Goal: Information Seeking & Learning: Learn about a topic

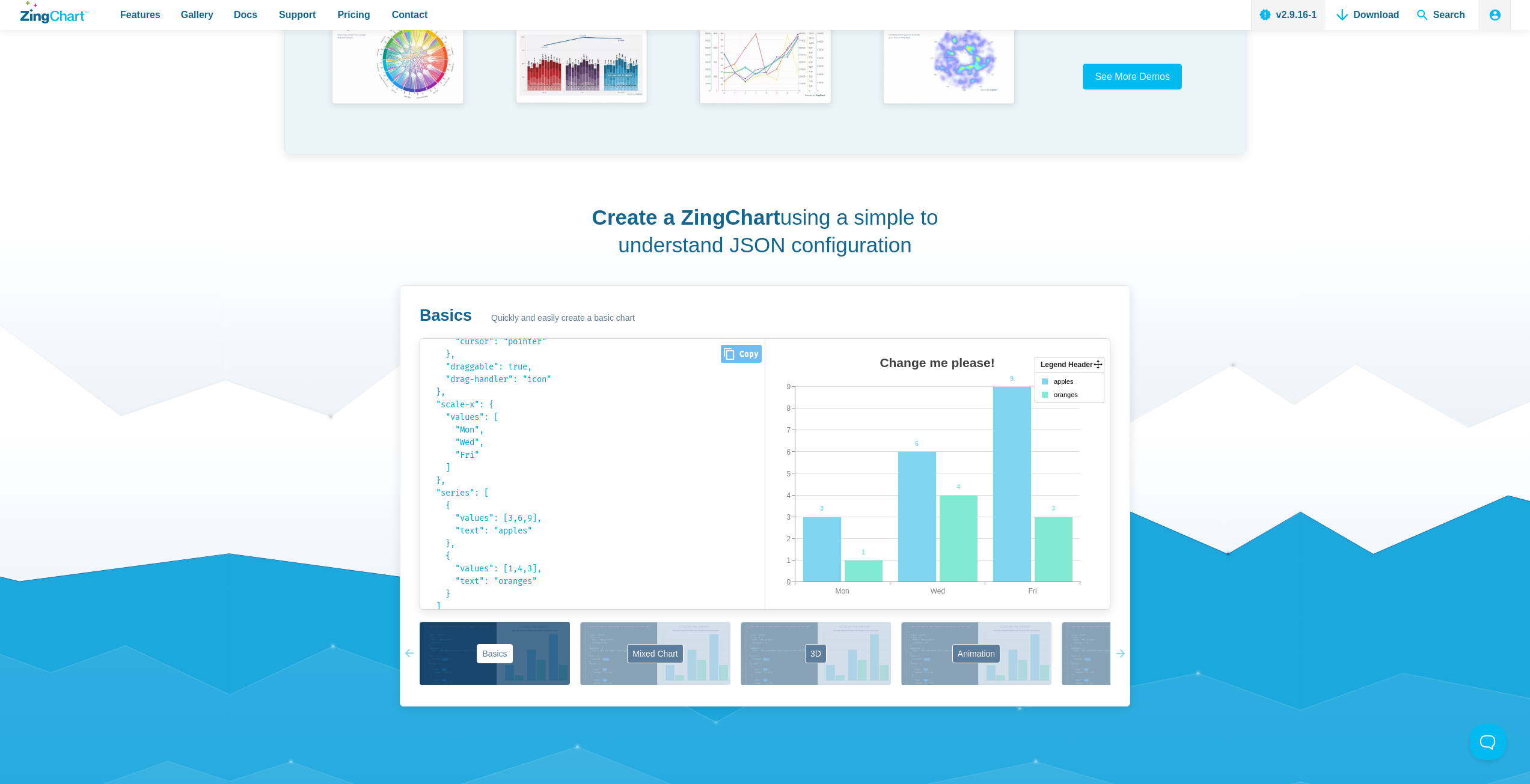
scroll to position [266, 0]
click at [646, 649] on button "Mixed Chart" at bounding box center [655, 653] width 150 height 63
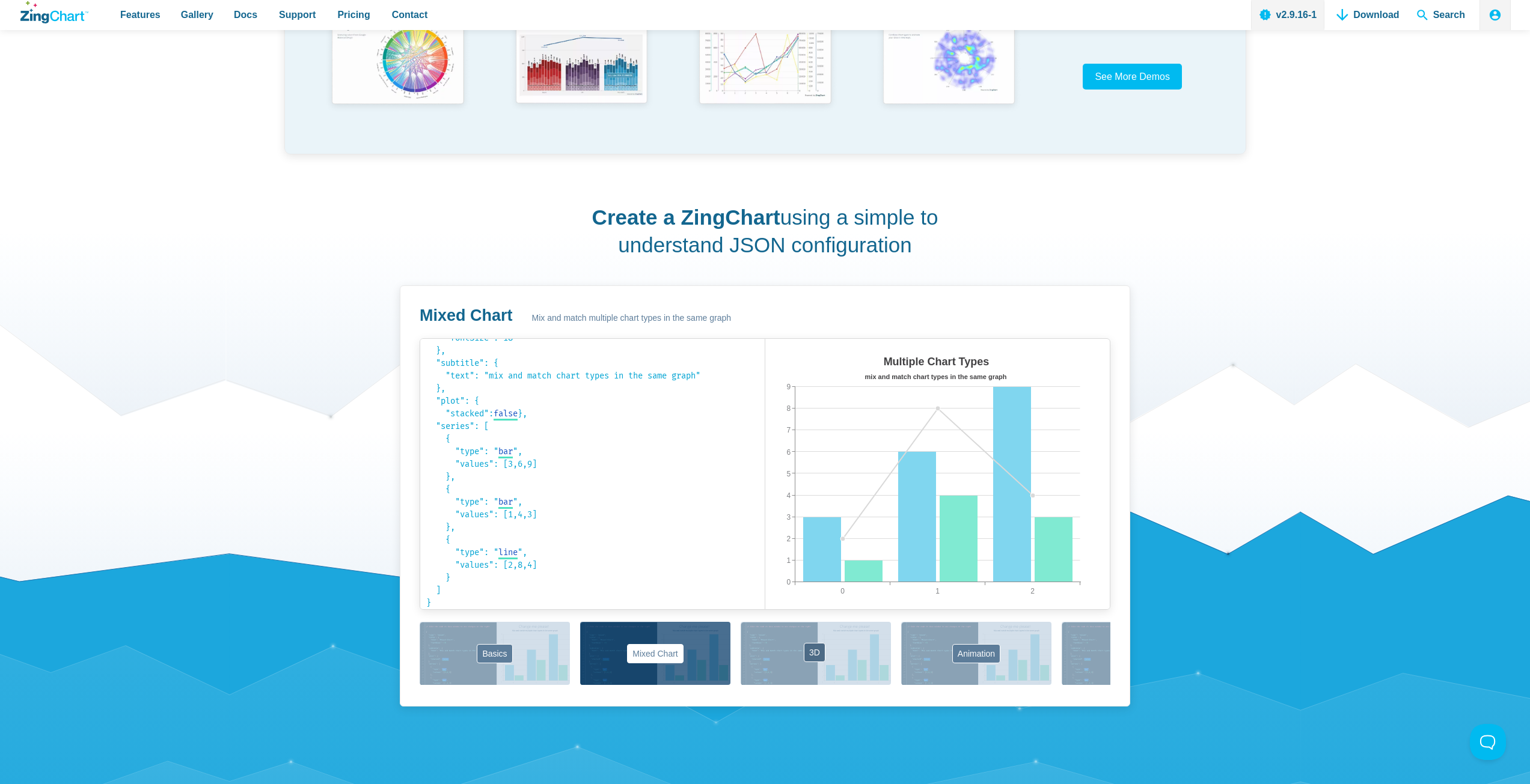
click at [791, 658] on button "3D" at bounding box center [815, 653] width 150 height 63
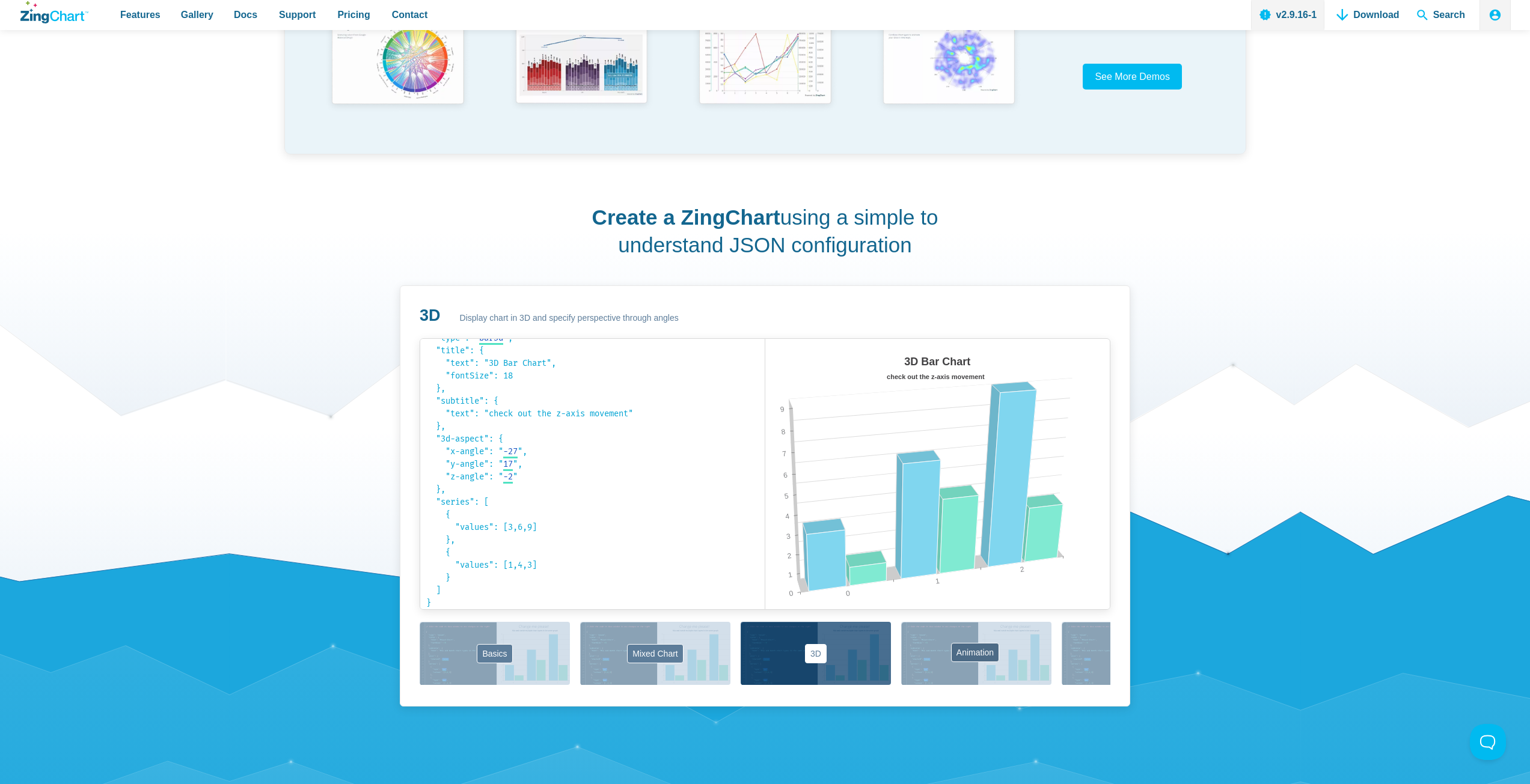
click at [945, 661] on button "Animation" at bounding box center [976, 653] width 150 height 63
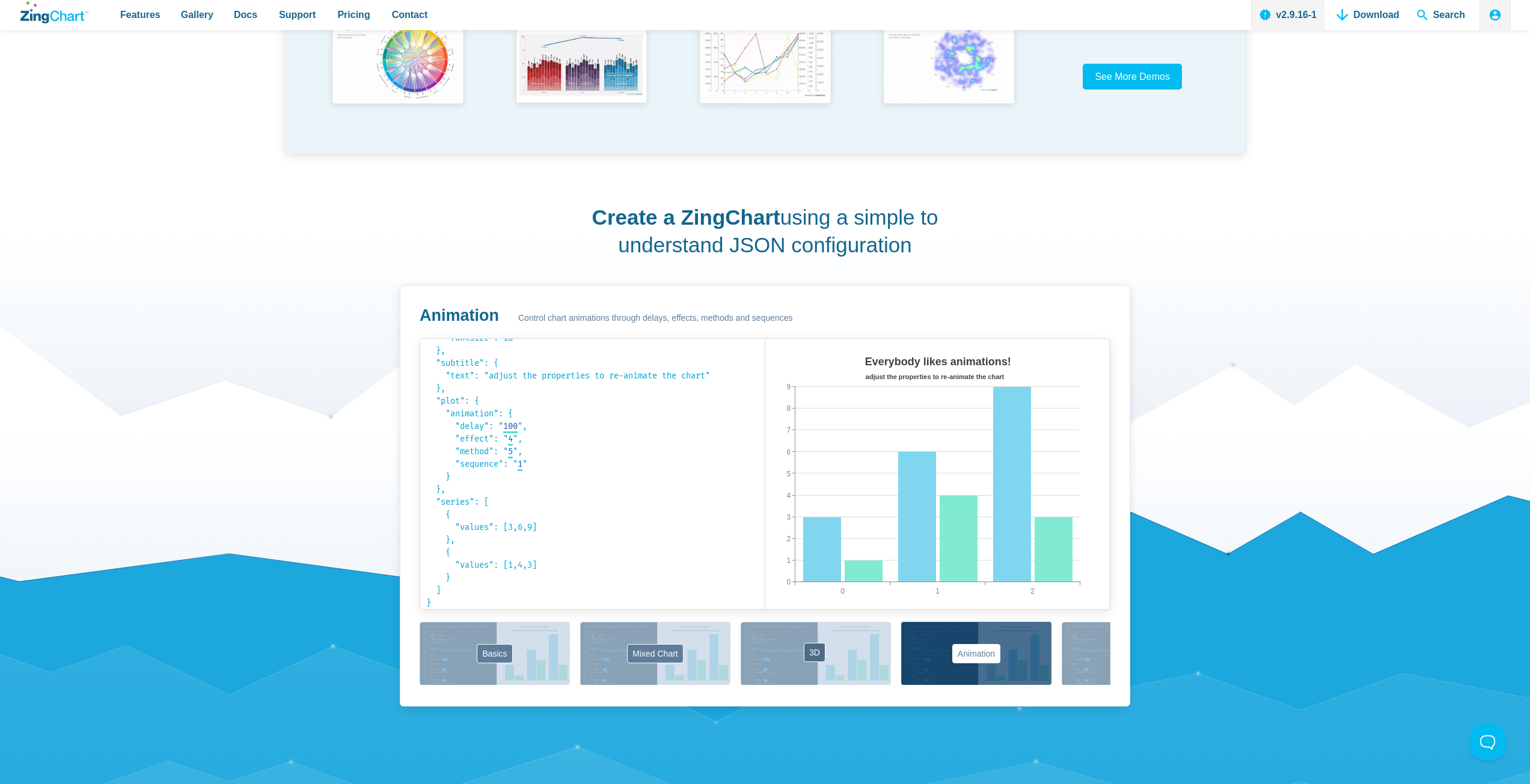
click at [833, 655] on button "3D" at bounding box center [815, 653] width 150 height 63
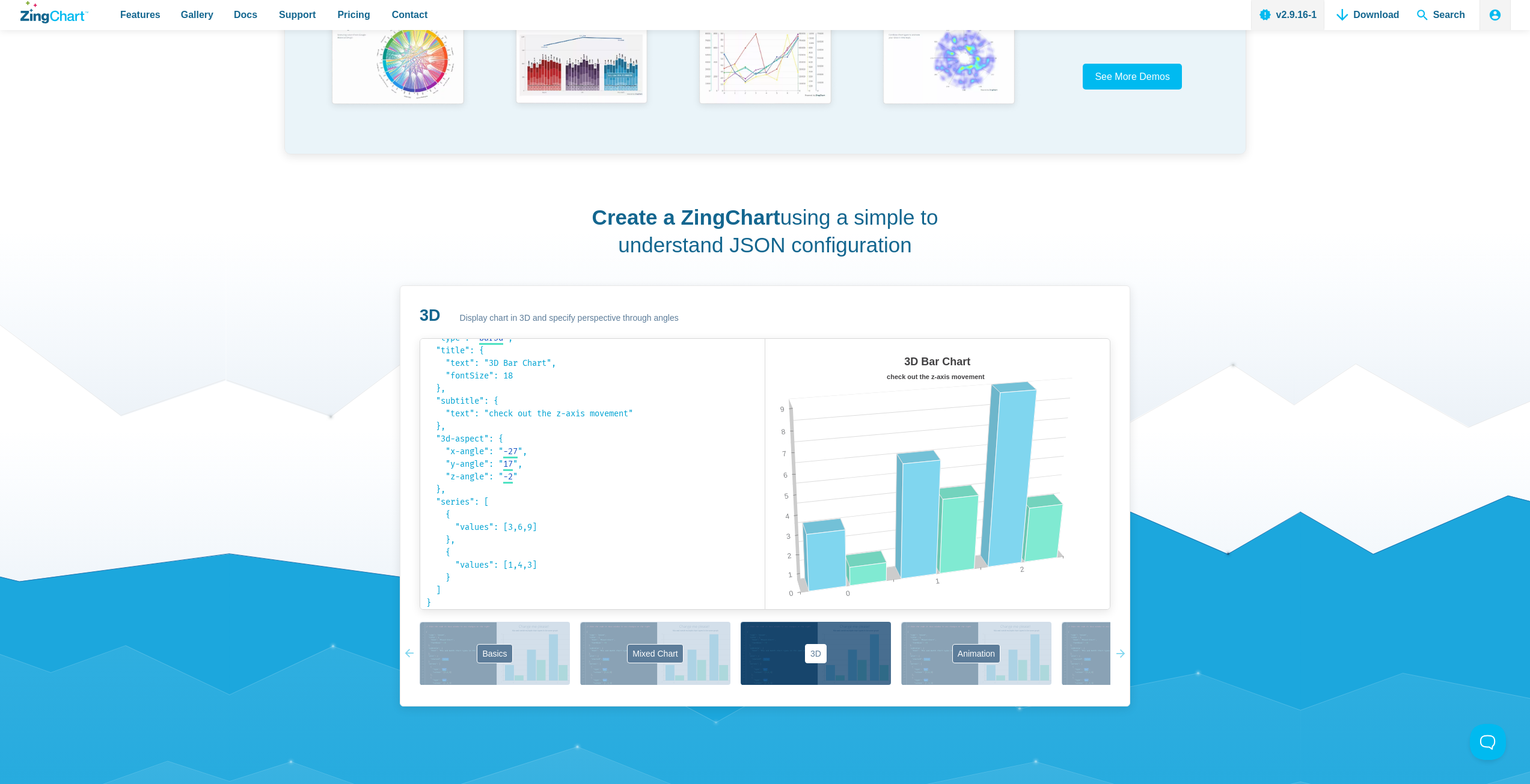
scroll to position [26, 0]
drag, startPoint x: 922, startPoint y: 555, endPoint x: 862, endPoint y: 545, distance: 60.8
click at [765, 621] on map "App Content" at bounding box center [765, 621] width 0 height 0
click at [1071, 631] on button "Labels" at bounding box center [1136, 653] width 150 height 63
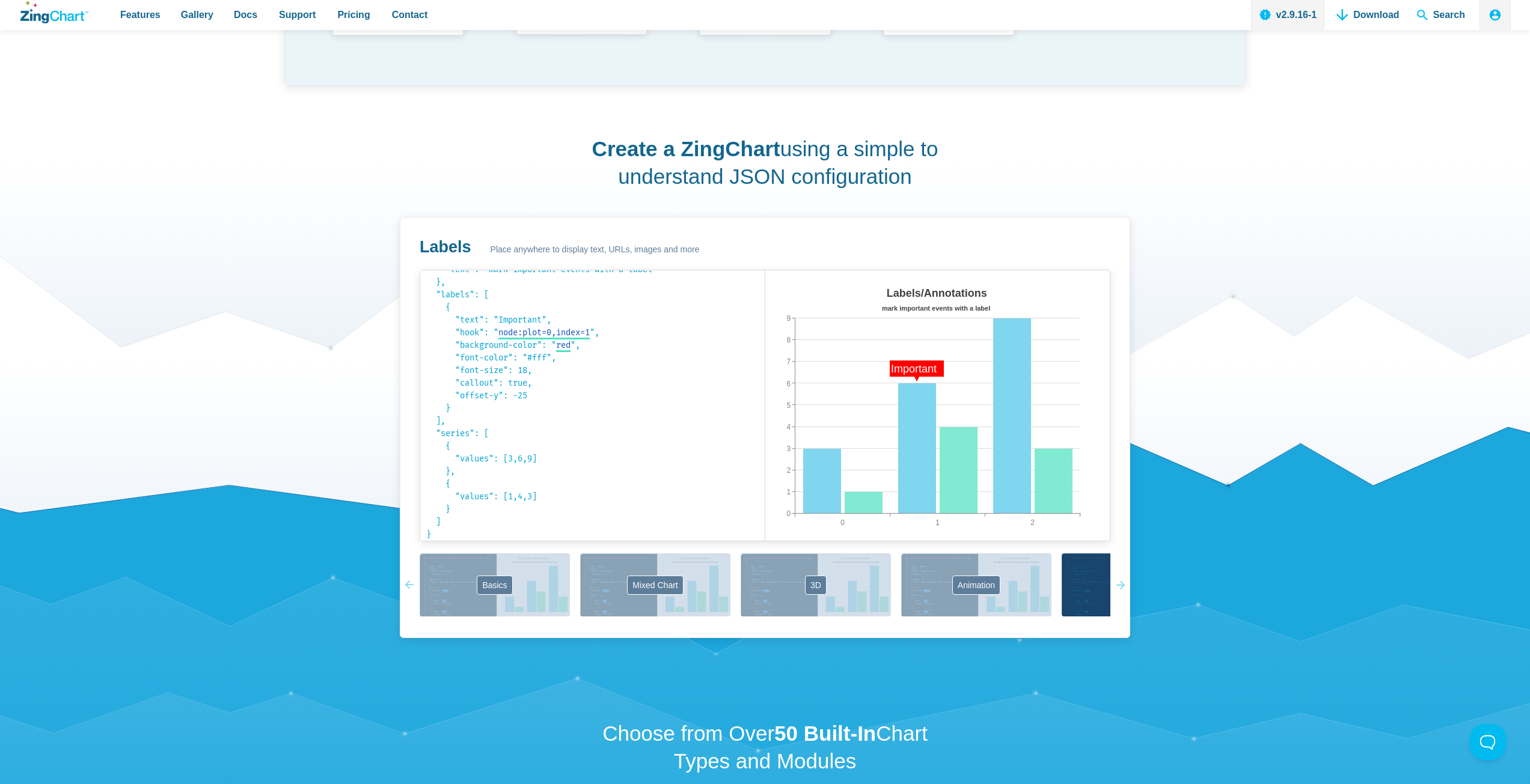
scroll to position [661, 0]
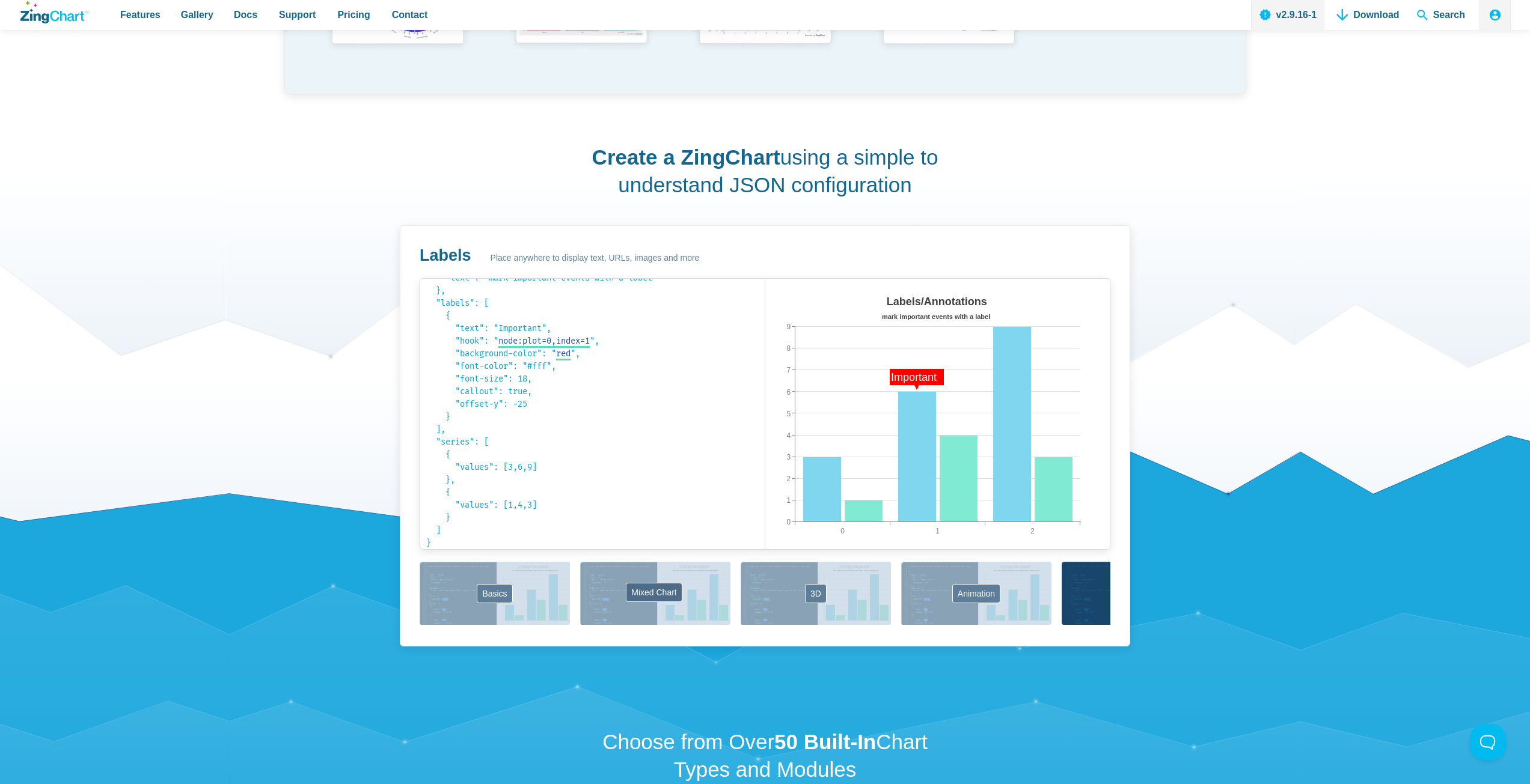
click at [663, 619] on button "Mixed Chart" at bounding box center [655, 593] width 150 height 63
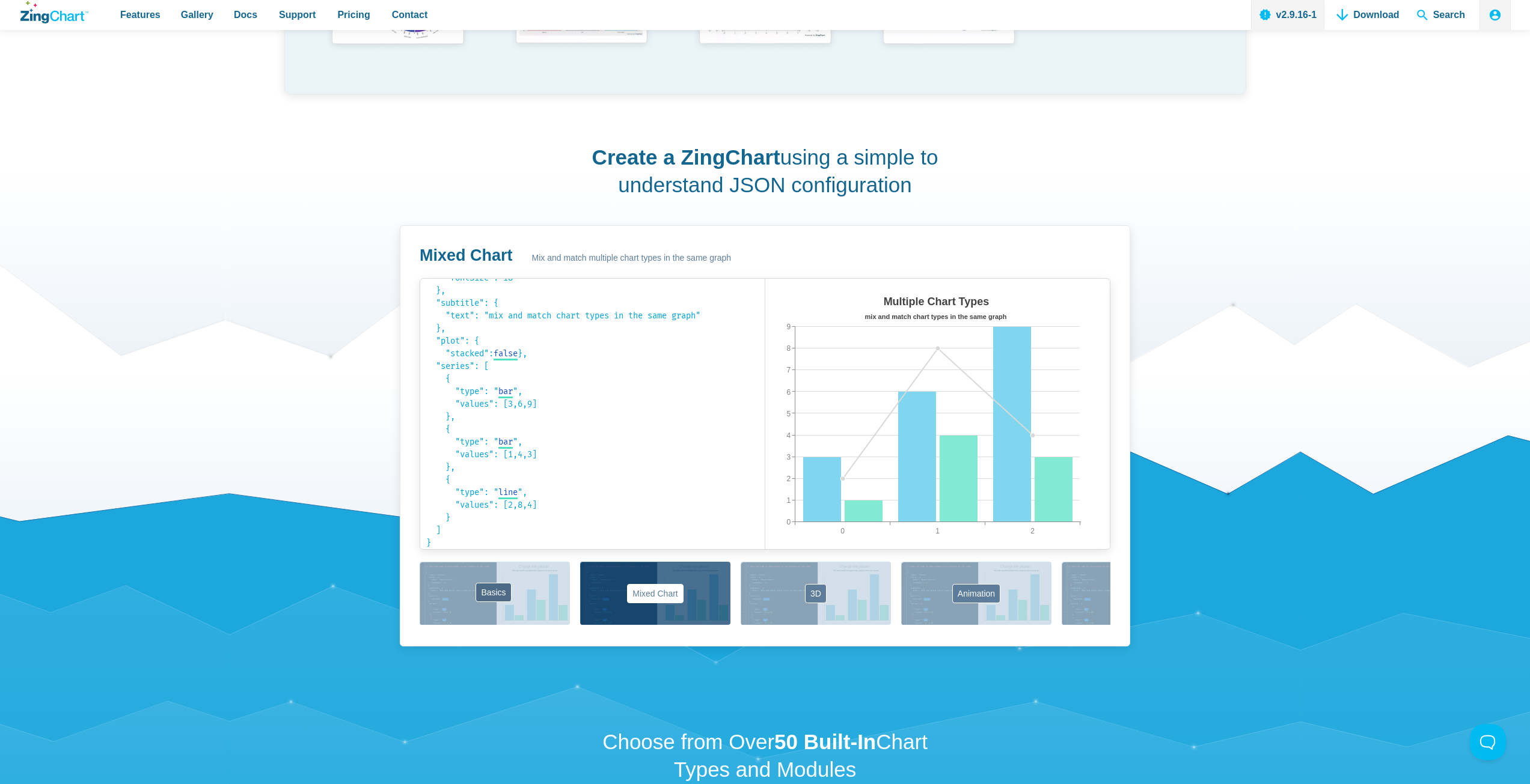
click at [509, 581] on button "Basics" at bounding box center [494, 593] width 150 height 63
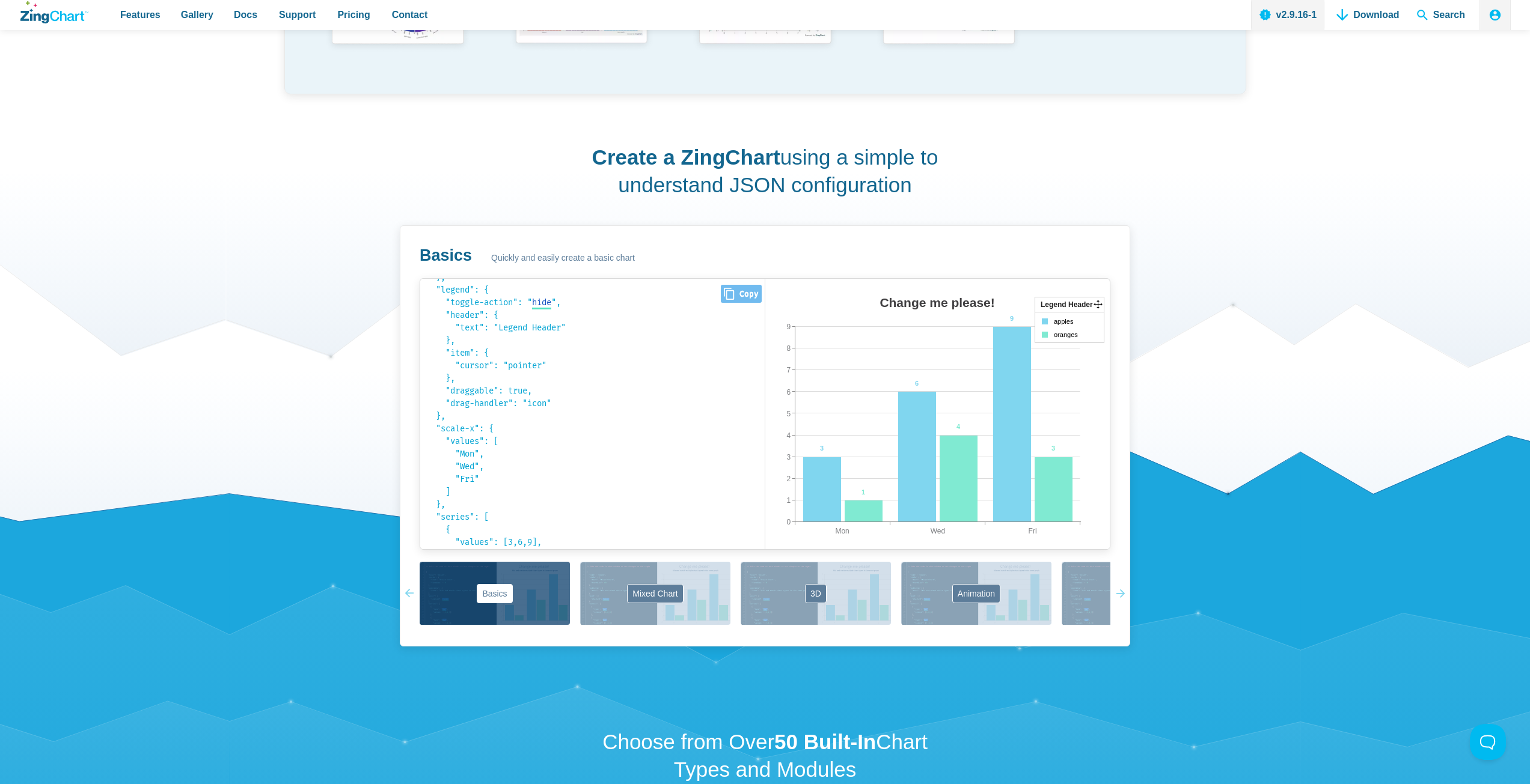
scroll to position [0, 0]
click at [499, 362] on code "{ "type": " bar bar area line radar scatter ", "title": { "text": " Change me p…" at bounding box center [592, 414] width 332 height 259
drag, startPoint x: 501, startPoint y: 381, endPoint x: 536, endPoint y: 381, distance: 35.0
click at [534, 381] on code "{ "type": " bar bar area line radar scatter ", "title": { "text": " Change me p…" at bounding box center [592, 414] width 332 height 259
click at [536, 381] on code "{ "type": " bar bar area line radar scatter ", "title": { "text": " Change me p…" at bounding box center [592, 414] width 332 height 259
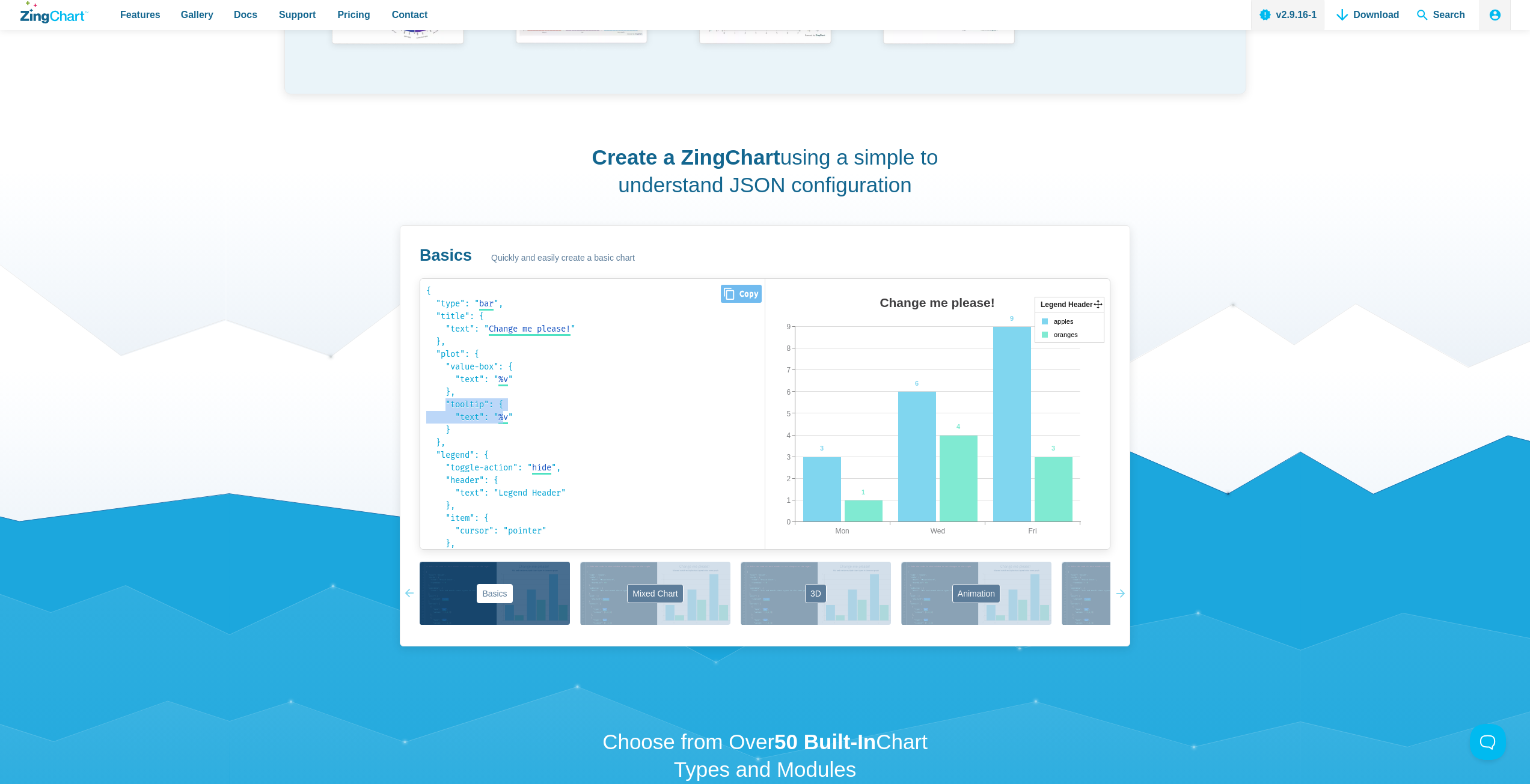
click at [529, 416] on code "{ "type": " bar bar area line radar scatter ", "title": { "text": " Change me p…" at bounding box center [592, 414] width 332 height 259
click at [541, 417] on code "{ "type": " bar bar area line radar scatter ", "title": { "text": " Change me p…" at bounding box center [592, 414] width 332 height 259
drag, startPoint x: 470, startPoint y: 404, endPoint x: 569, endPoint y: 400, distance: 99.1
click at [566, 400] on code "{ "type": " bar bar area line radar scatter ", "title": { "text": " Change me p…" at bounding box center [592, 354] width 332 height 259
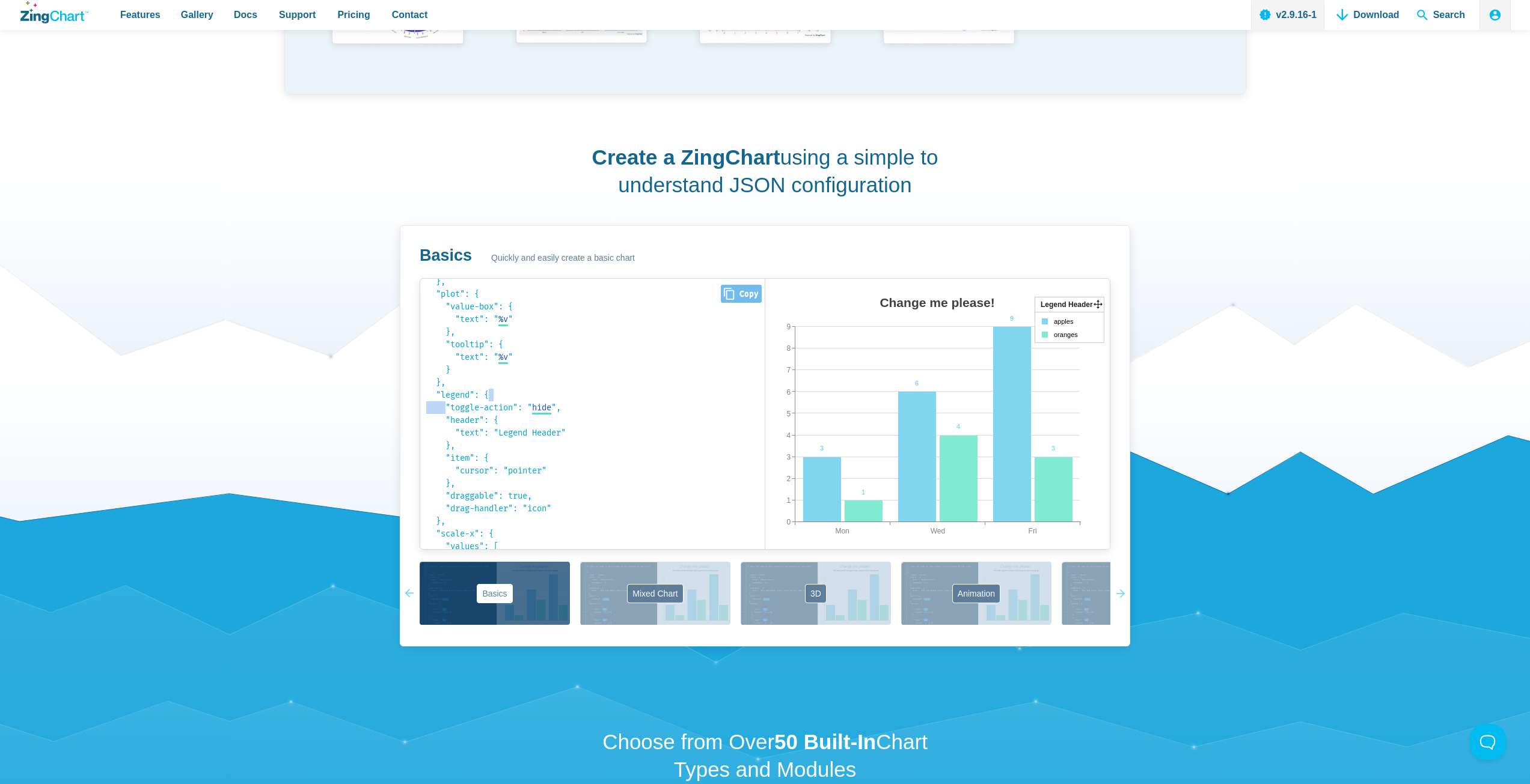
click at [570, 399] on code "{ "type": " bar bar area line radar scatter ", "title": { "text": " Change me p…" at bounding box center [592, 354] width 332 height 259
click at [765, 561] on area "App Content" at bounding box center [765, 561] width 0 height 0
click at [1043, 491] on icon "App Content" at bounding box center [1053, 489] width 38 height 65
click at [765, 561] on area "App Content" at bounding box center [765, 561] width 0 height 0
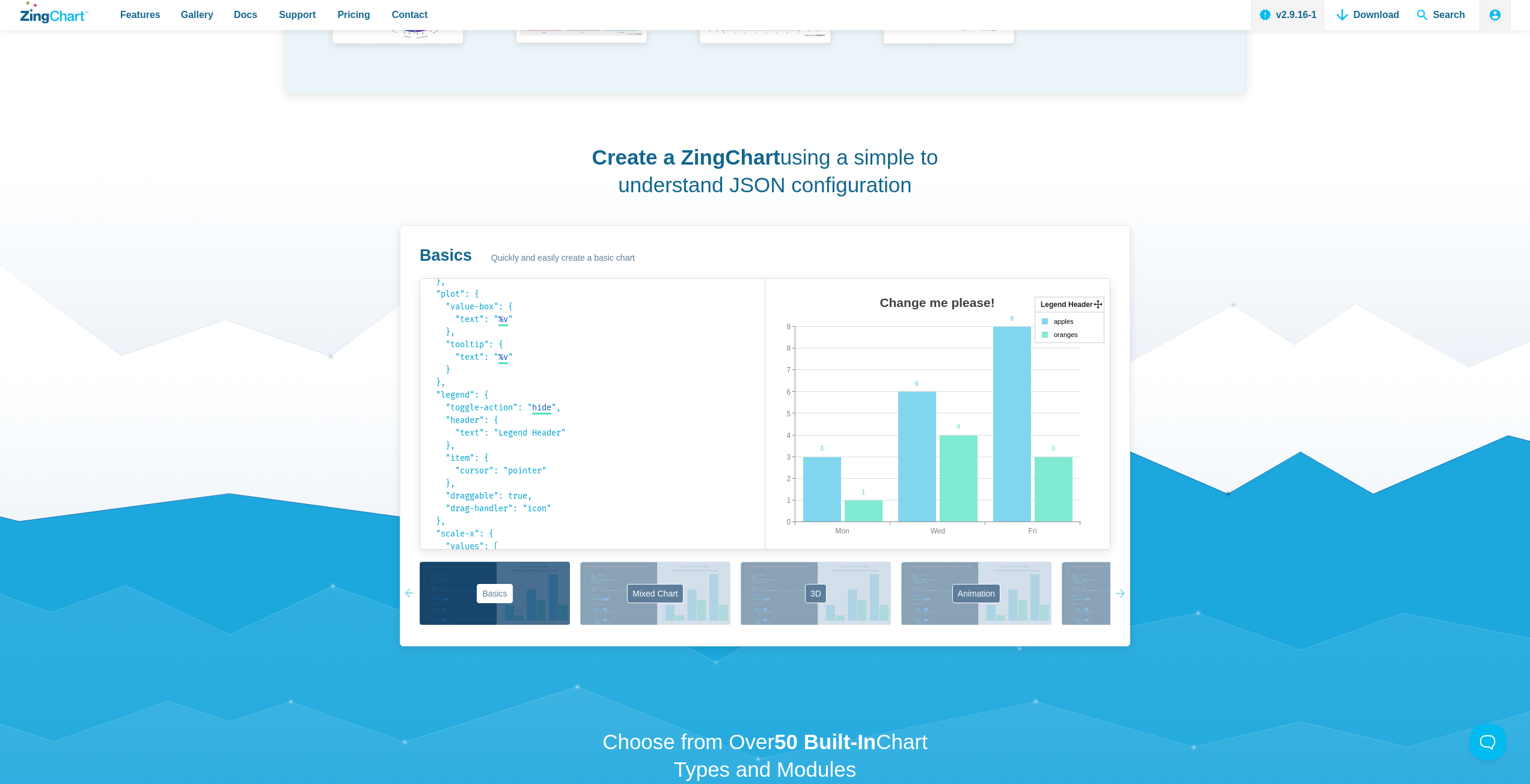
click at [860, 497] on img "App Content" at bounding box center [903, 426] width 276 height 271
drag, startPoint x: 858, startPoint y: 512, endPoint x: 825, endPoint y: 493, distance: 38.1
click at [765, 561] on area "App Content" at bounding box center [765, 561] width 0 height 0
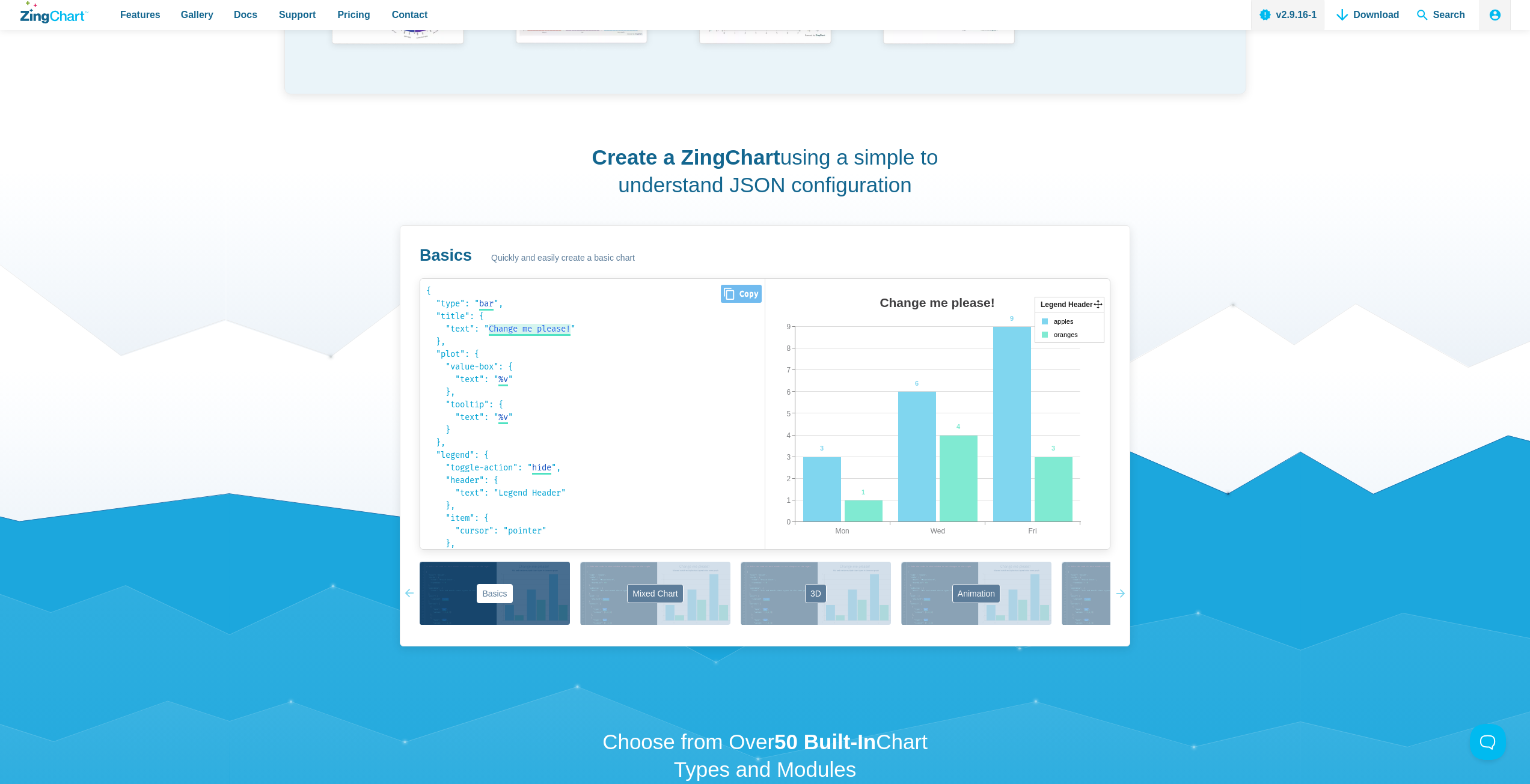
click at [543, 326] on span "Change me please!" at bounding box center [529, 329] width 82 height 10
click at [545, 360] on code "{ "type": " bar bar area line radar scatter ", "title": { "text": " Change me p…" at bounding box center [592, 414] width 332 height 259
click at [553, 326] on span "Change me please!" at bounding box center [529, 329] width 82 height 10
type input "fffff"
click at [554, 364] on code "{ "type": " bar bar area line radar scatter ", "title": { "text": " fffff fffff…" at bounding box center [592, 414] width 332 height 259
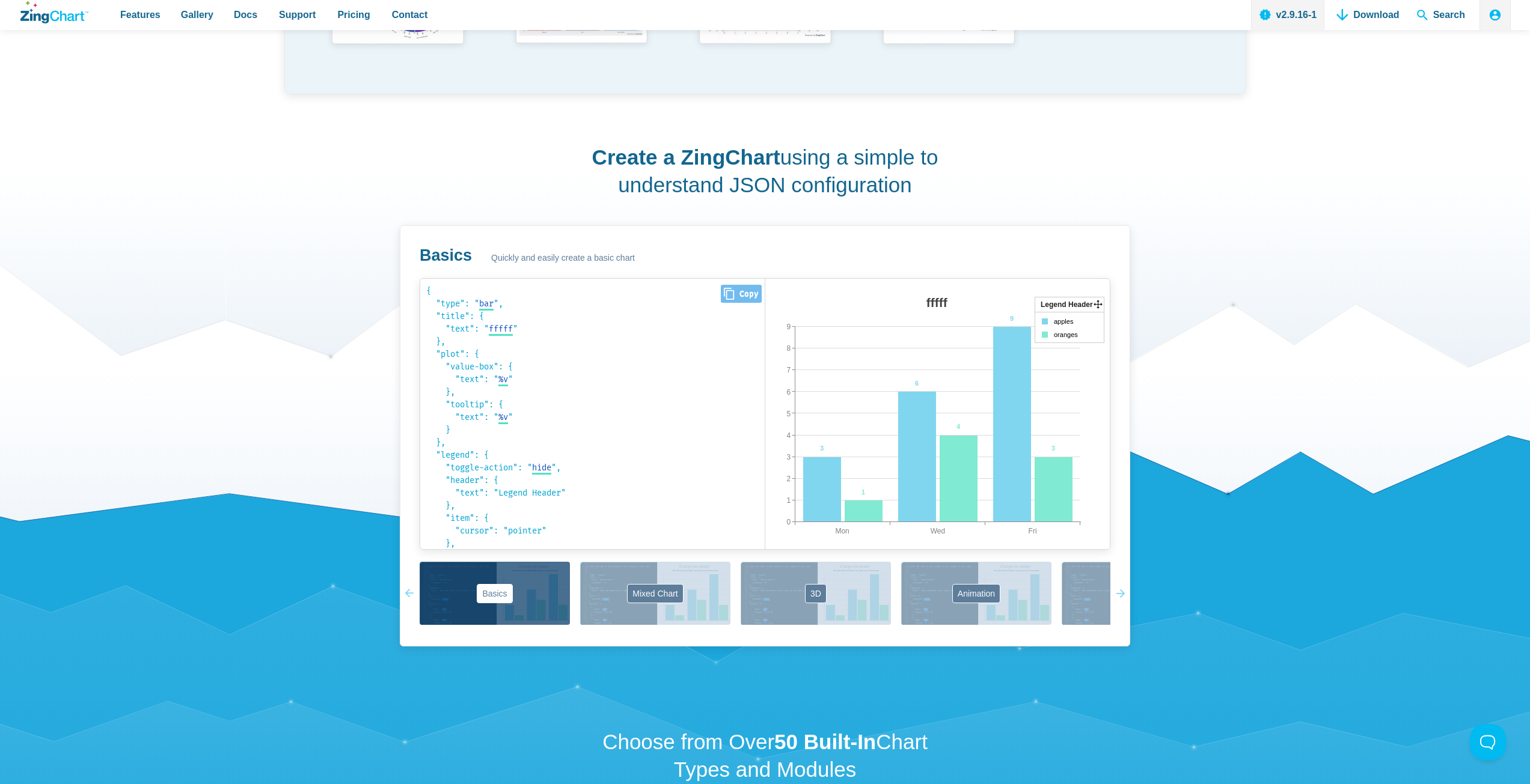
click at [468, 339] on code "{ "type": " bar bar area line radar scatter ", "title": { "text": " fffff fffff…" at bounding box center [592, 414] width 332 height 259
click at [472, 363] on code "{ "type": " bar bar area line radar scatter ", "title": { "text": " fffff fffff…" at bounding box center [592, 414] width 332 height 259
click at [462, 341] on code "{ "type": " bar bar area line radar scatter ", "title": { "text": " fffff fffff…" at bounding box center [592, 414] width 332 height 259
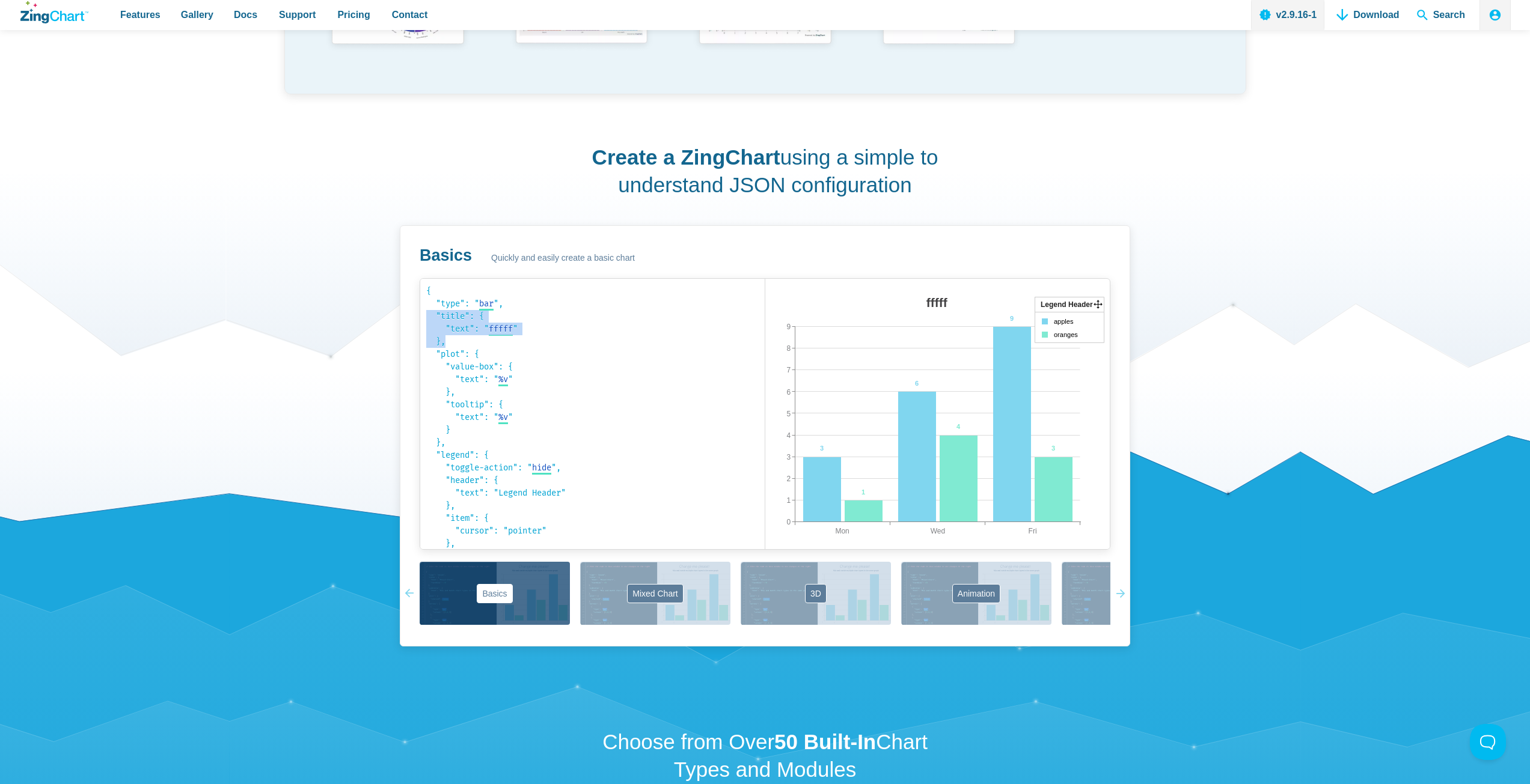
drag, startPoint x: 445, startPoint y: 341, endPoint x: 419, endPoint y: 313, distance: 38.2
click at [419, 313] on div "Basics Quickly and easily create a basic chart { "type": " bar bar area line ra…" at bounding box center [764, 436] width 730 height 421
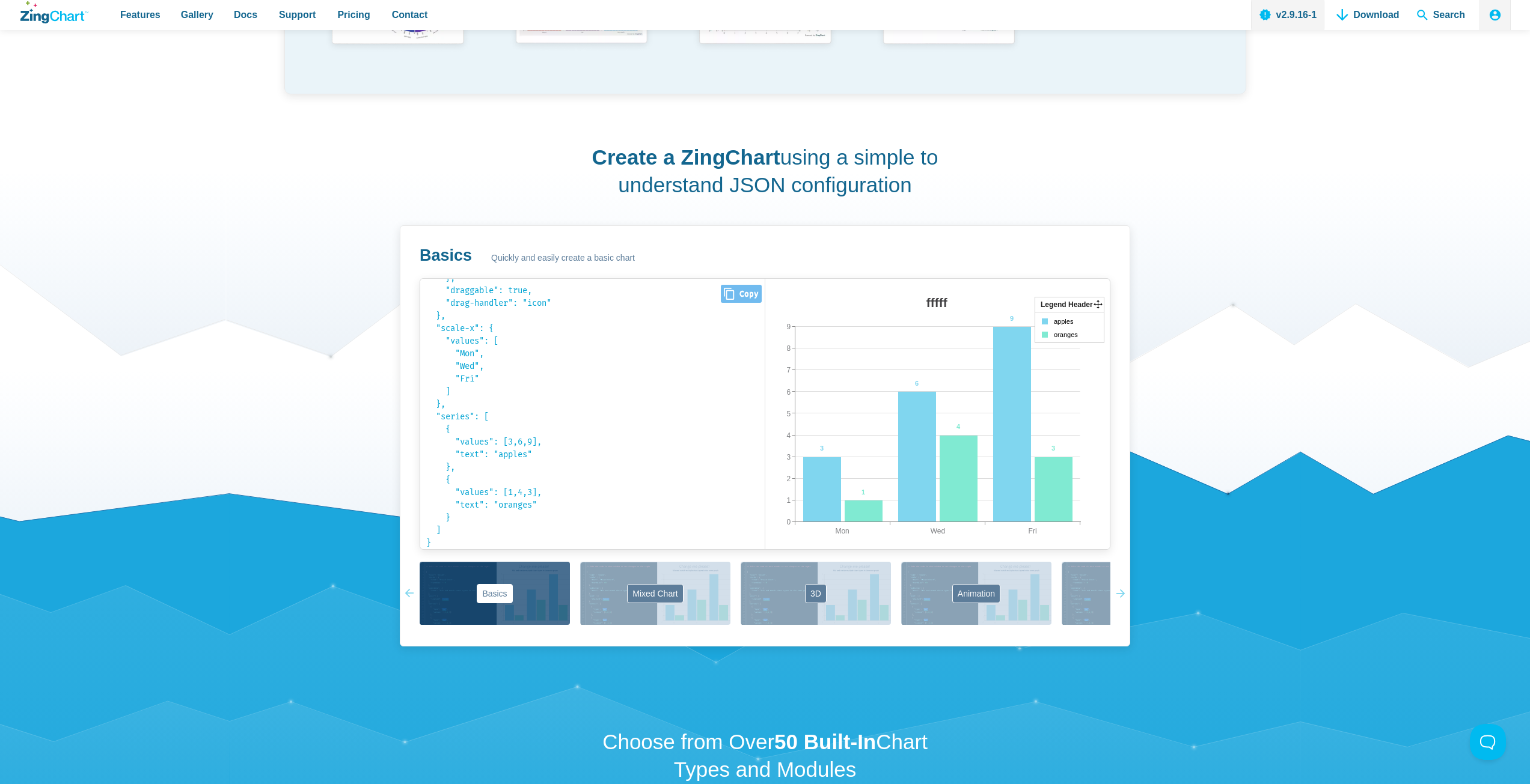
click at [546, 397] on pre "{ "type": " bar bar area line radar scatter ", "title": { "text": " fffff fffff…" at bounding box center [592, 414] width 344 height 271
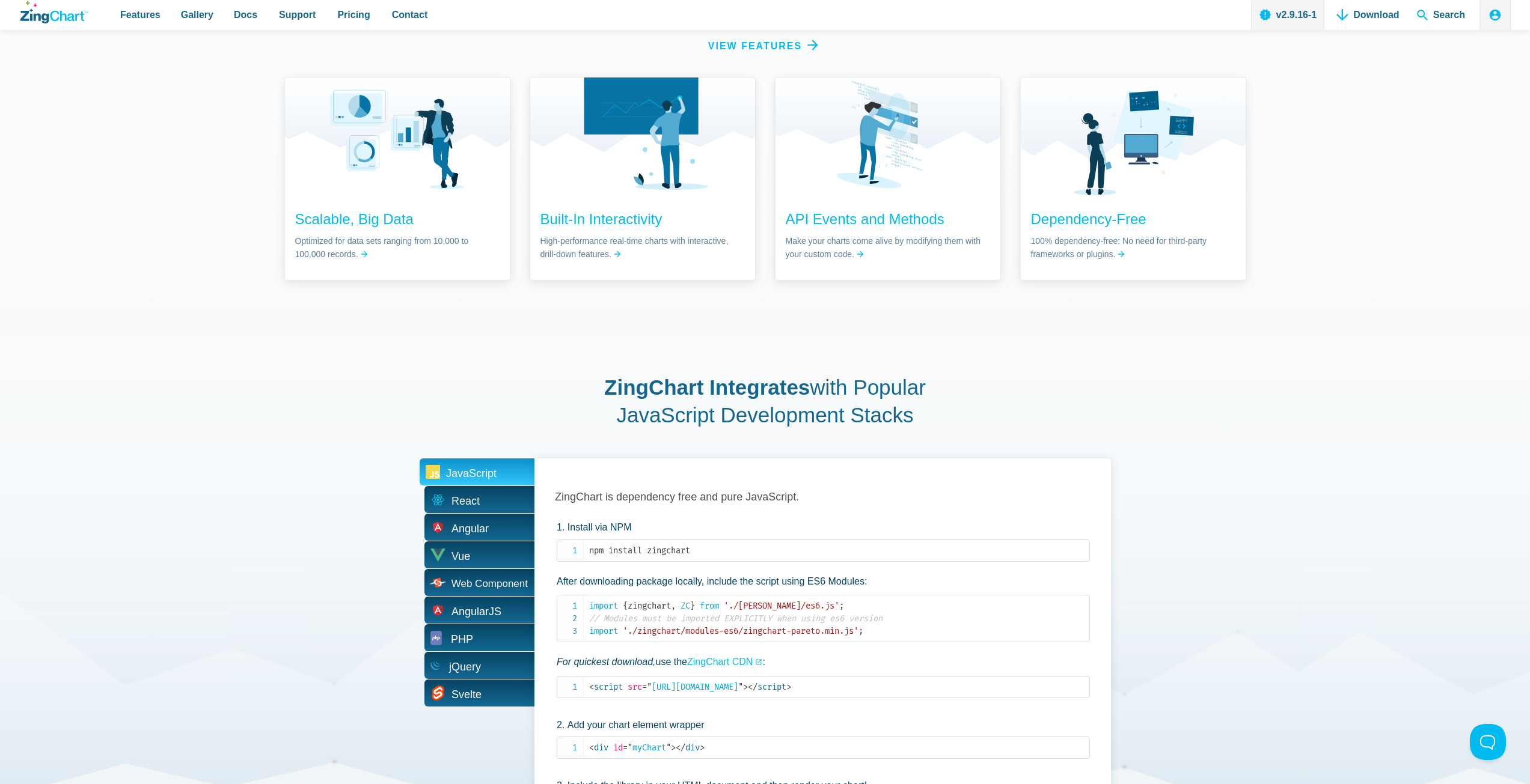
scroll to position [2223, 0]
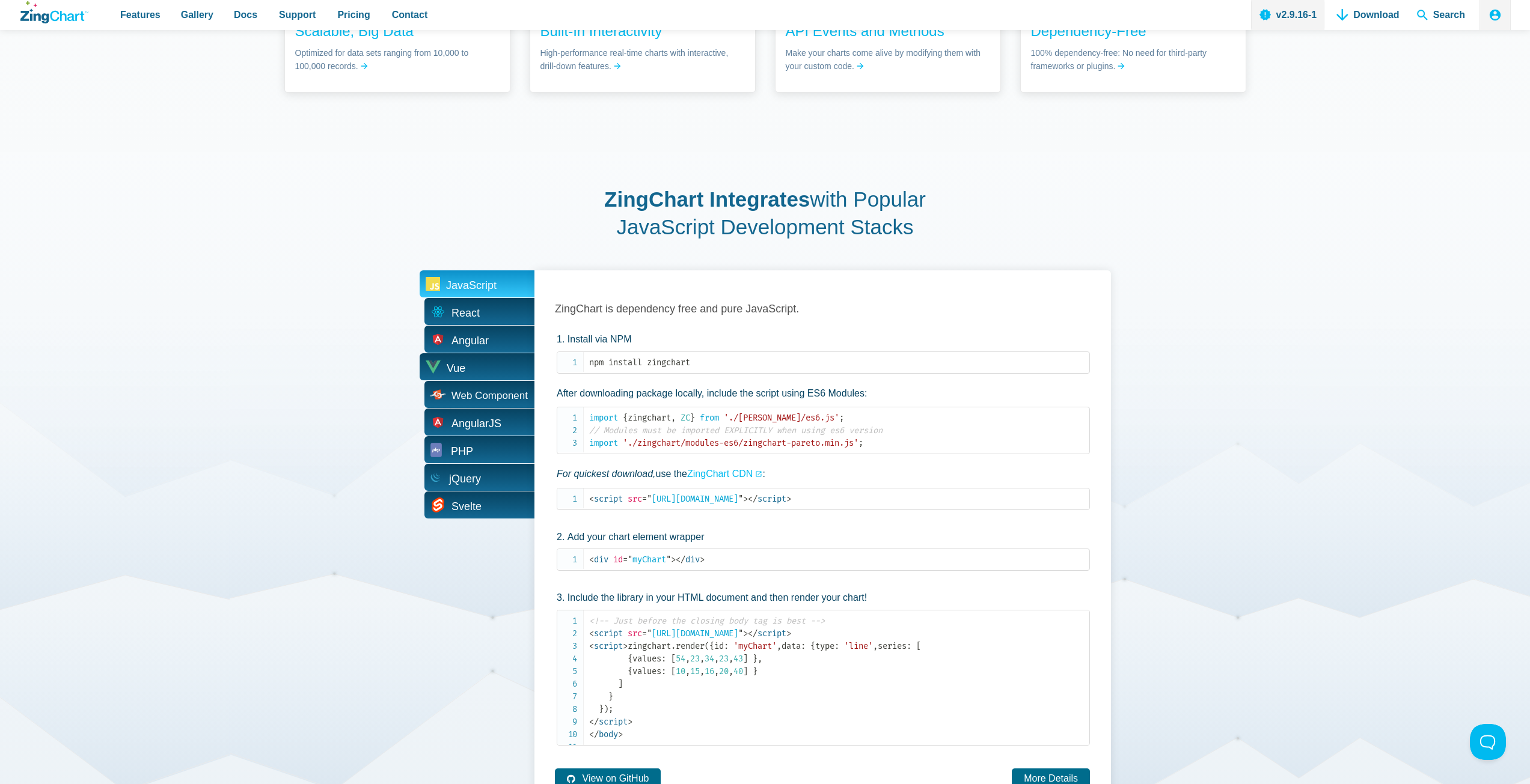
click at [451, 360] on span "Vue" at bounding box center [456, 368] width 19 height 19
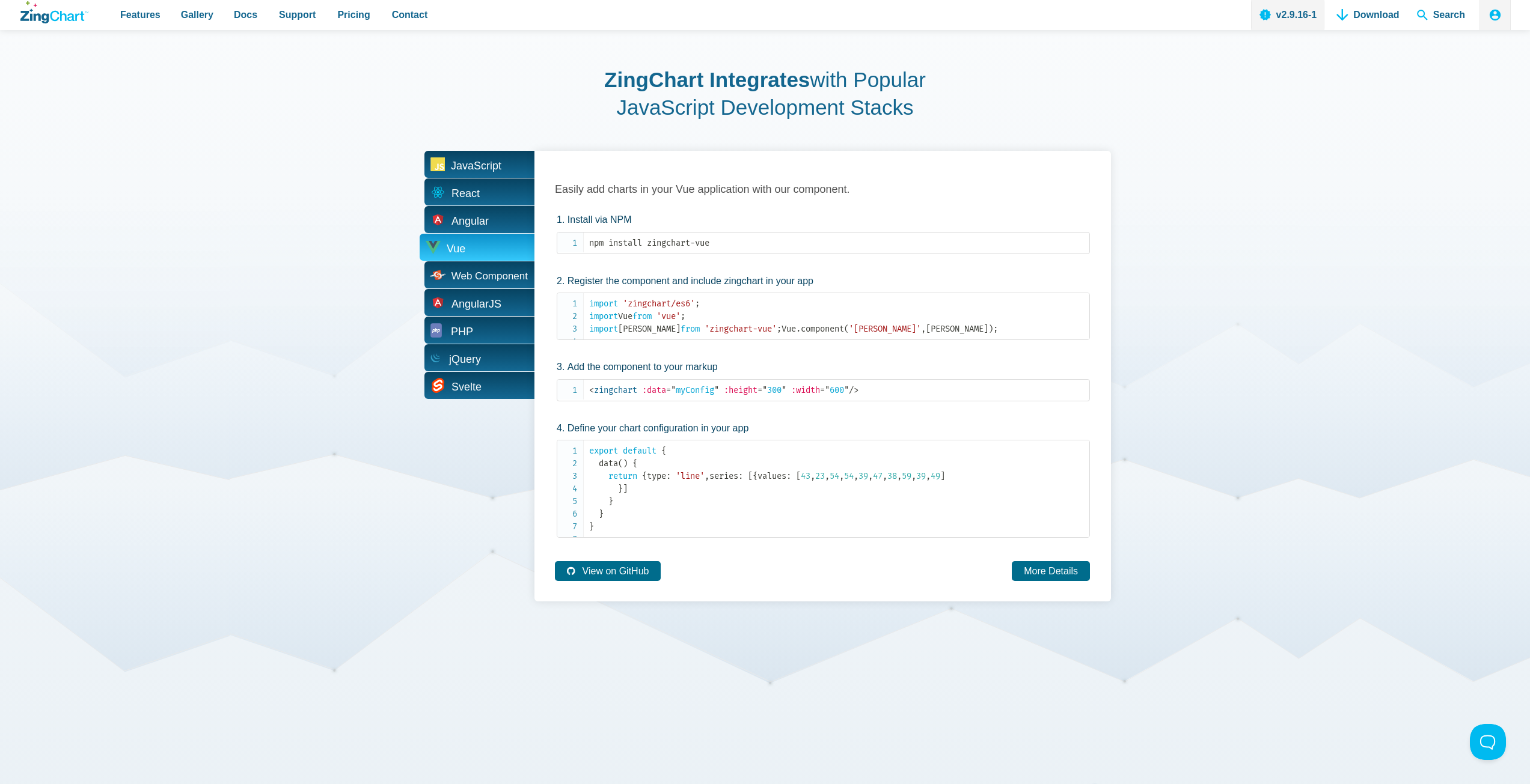
scroll to position [2343, 0]
click at [1048, 581] on link "More Details" at bounding box center [1051, 571] width 78 height 20
